Goal: Task Accomplishment & Management: Manage account settings

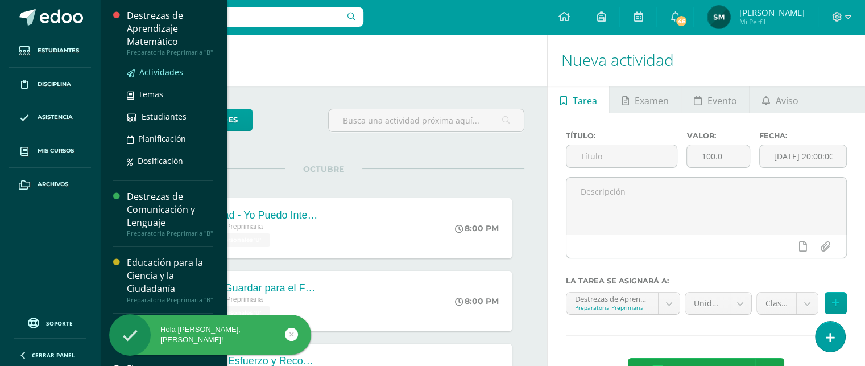
click at [161, 77] on span "Actividades" at bounding box center [161, 72] width 44 height 11
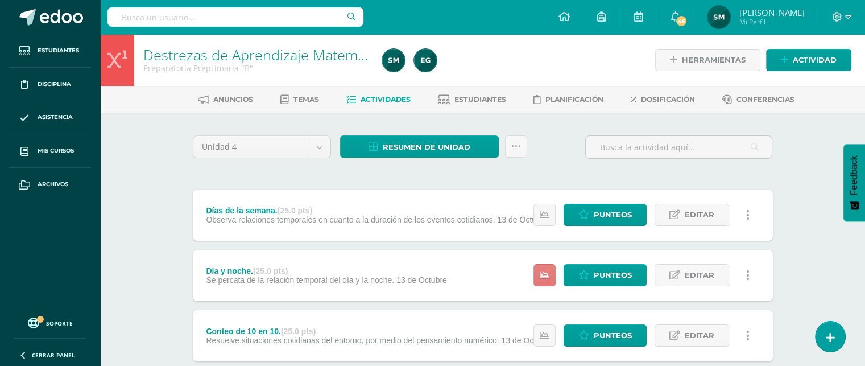
click at [539, 272] on link at bounding box center [544, 275] width 22 height 22
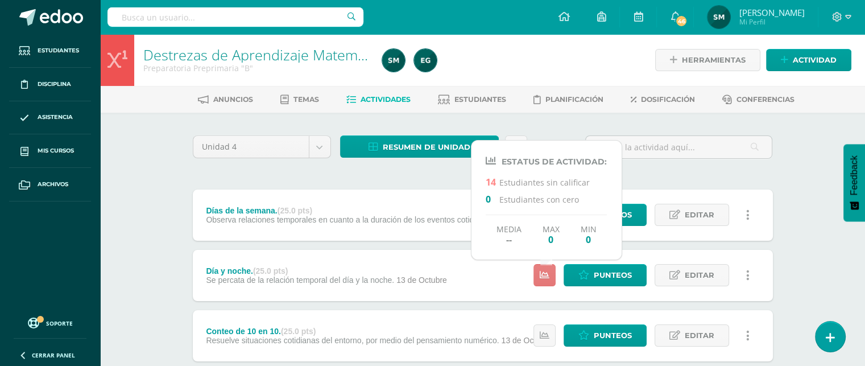
click at [539, 274] on link at bounding box center [544, 275] width 22 height 22
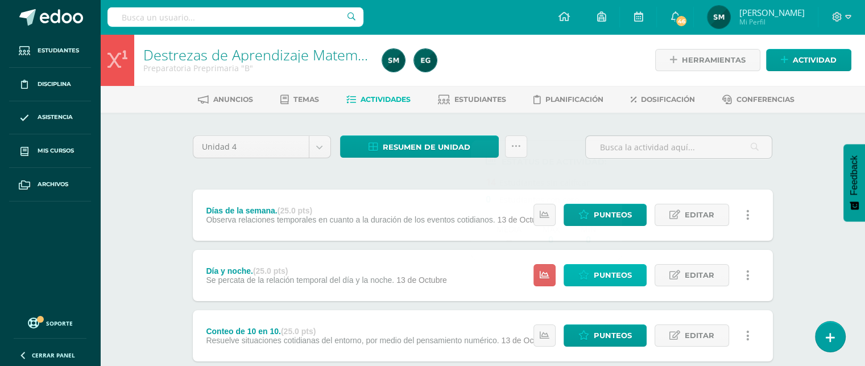
click at [600, 275] on span "Punteos" at bounding box center [612, 274] width 38 height 21
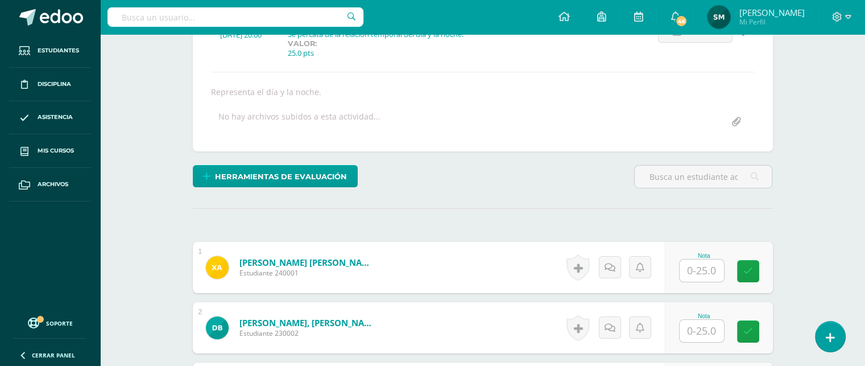
scroll to position [180, 0]
drag, startPoint x: 862, startPoint y: 95, endPoint x: 870, endPoint y: 49, distance: 46.2
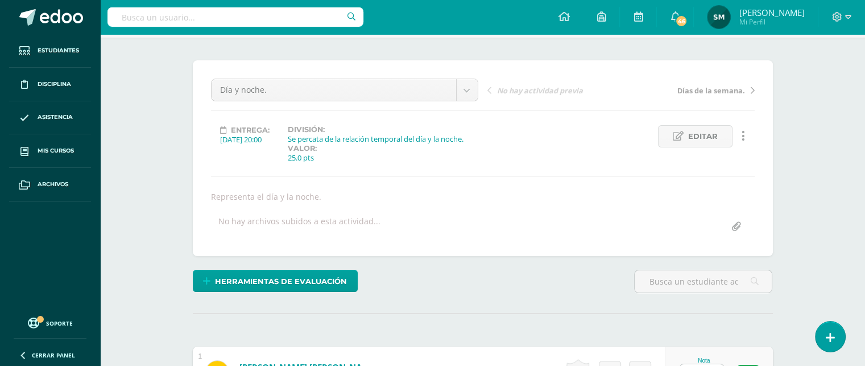
scroll to position [0, 0]
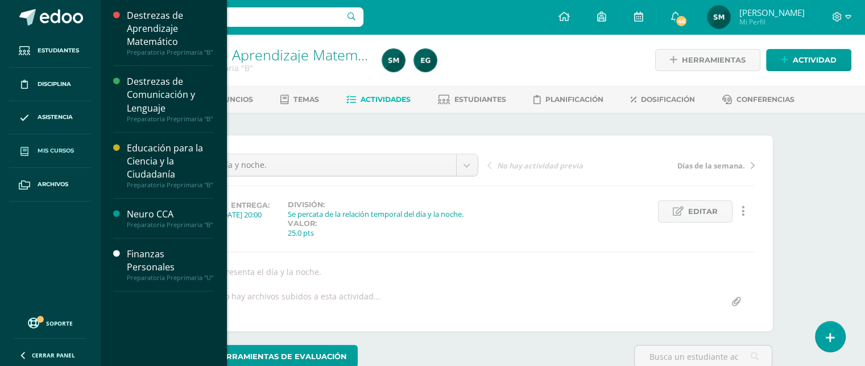
click at [68, 153] on span "Mis cursos" at bounding box center [56, 150] width 36 height 9
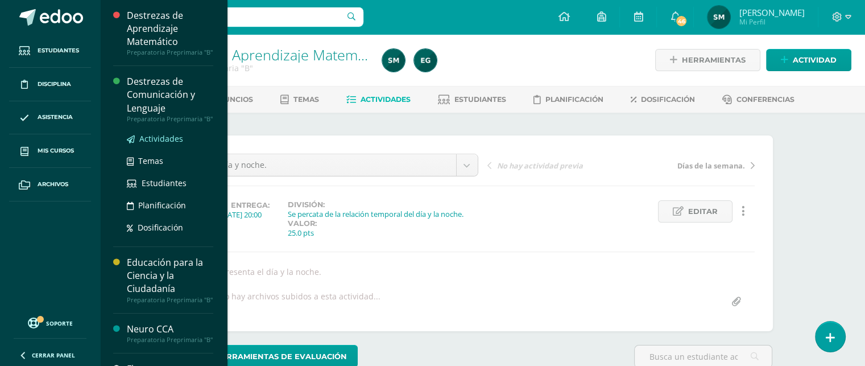
click at [160, 144] on span "Actividades" at bounding box center [161, 138] width 44 height 11
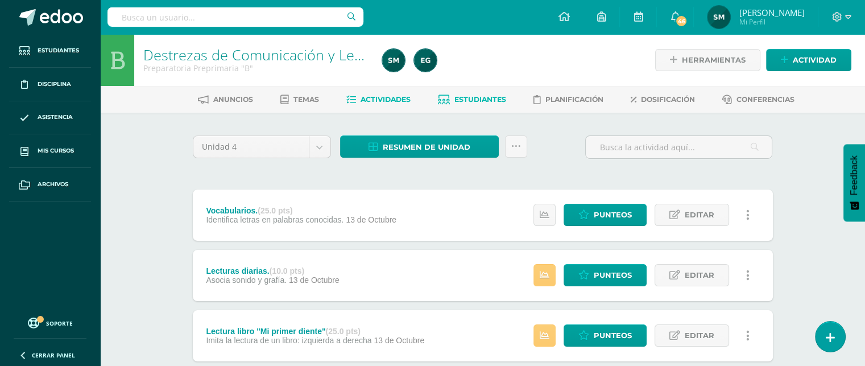
click at [491, 99] on span "Estudiantes" at bounding box center [480, 99] width 52 height 9
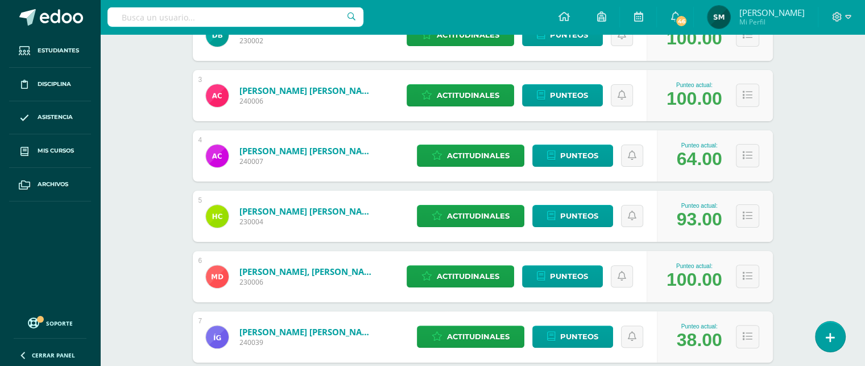
scroll to position [402, 0]
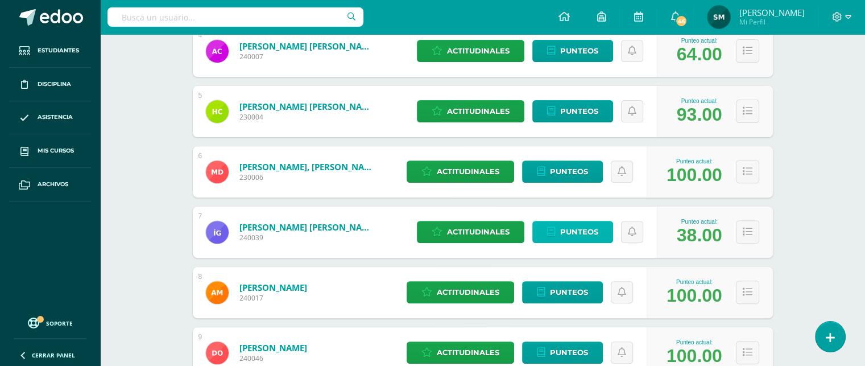
click at [575, 232] on span "Punteos" at bounding box center [579, 231] width 38 height 21
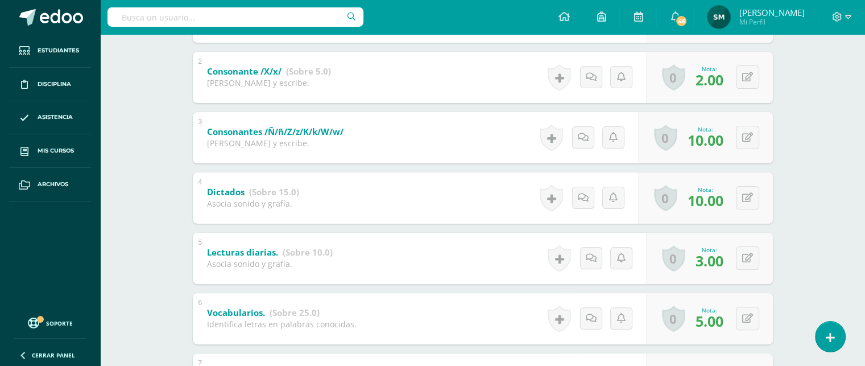
scroll to position [287, 0]
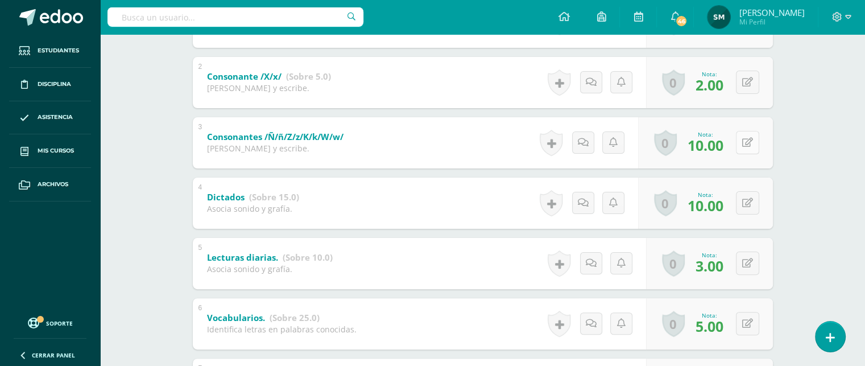
click at [748, 137] on button at bounding box center [747, 142] width 23 height 23
type input "5"
click at [749, 82] on icon at bounding box center [754, 82] width 11 height 10
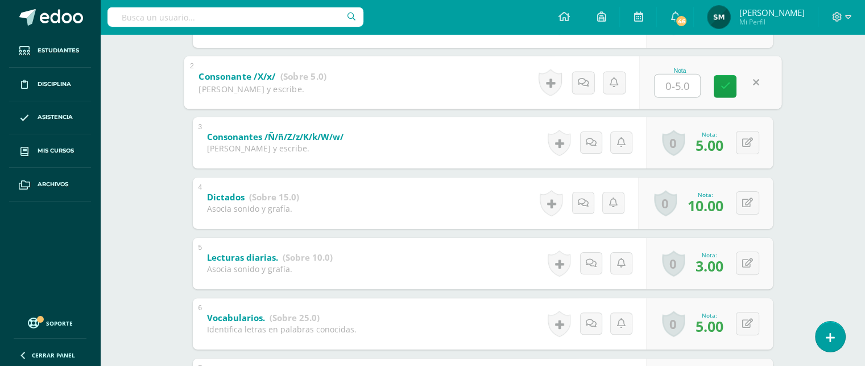
type input "1"
